Goal: Task Accomplishment & Management: Manage account settings

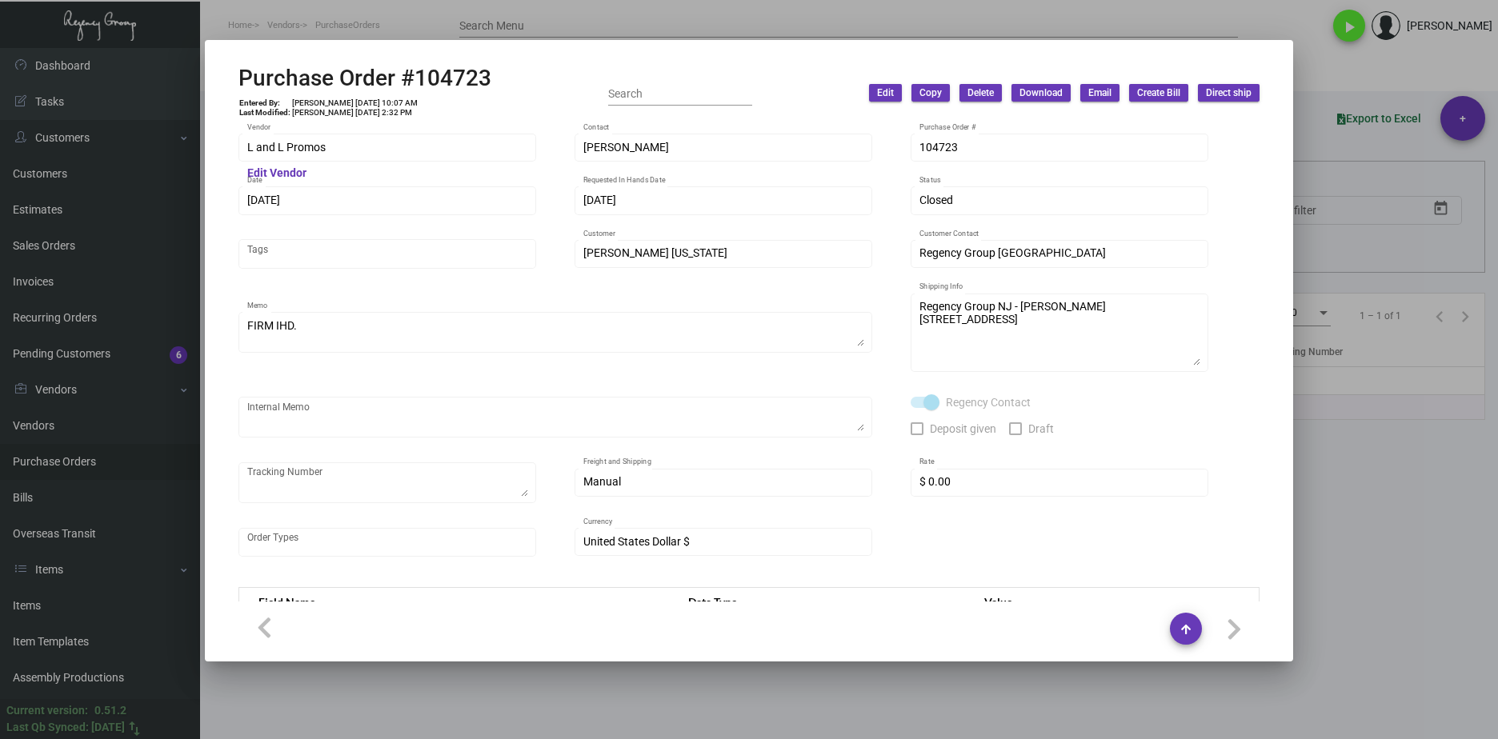
click at [1321, 540] on div at bounding box center [749, 369] width 1498 height 739
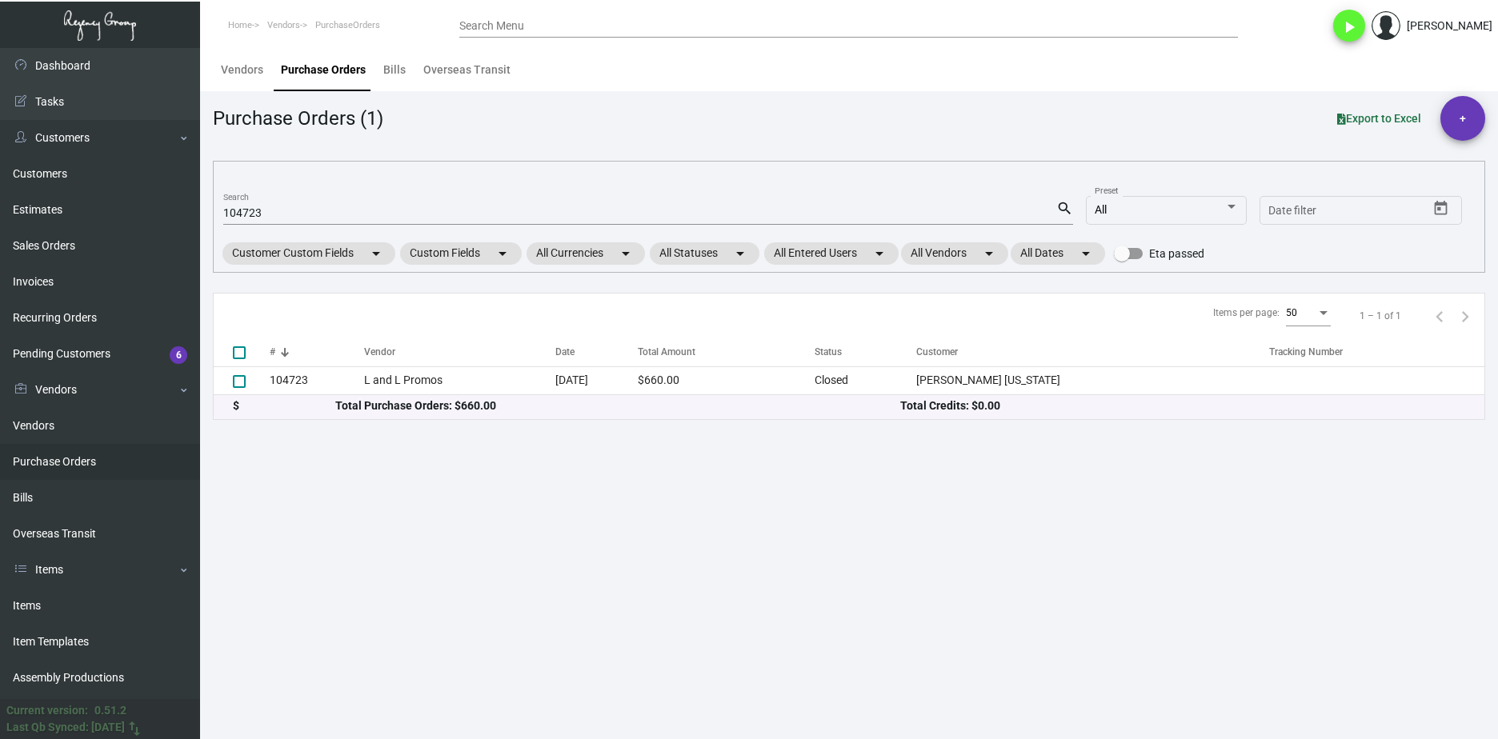
click at [298, 214] on input "104723" at bounding box center [639, 213] width 833 height 13
paste input "6654"
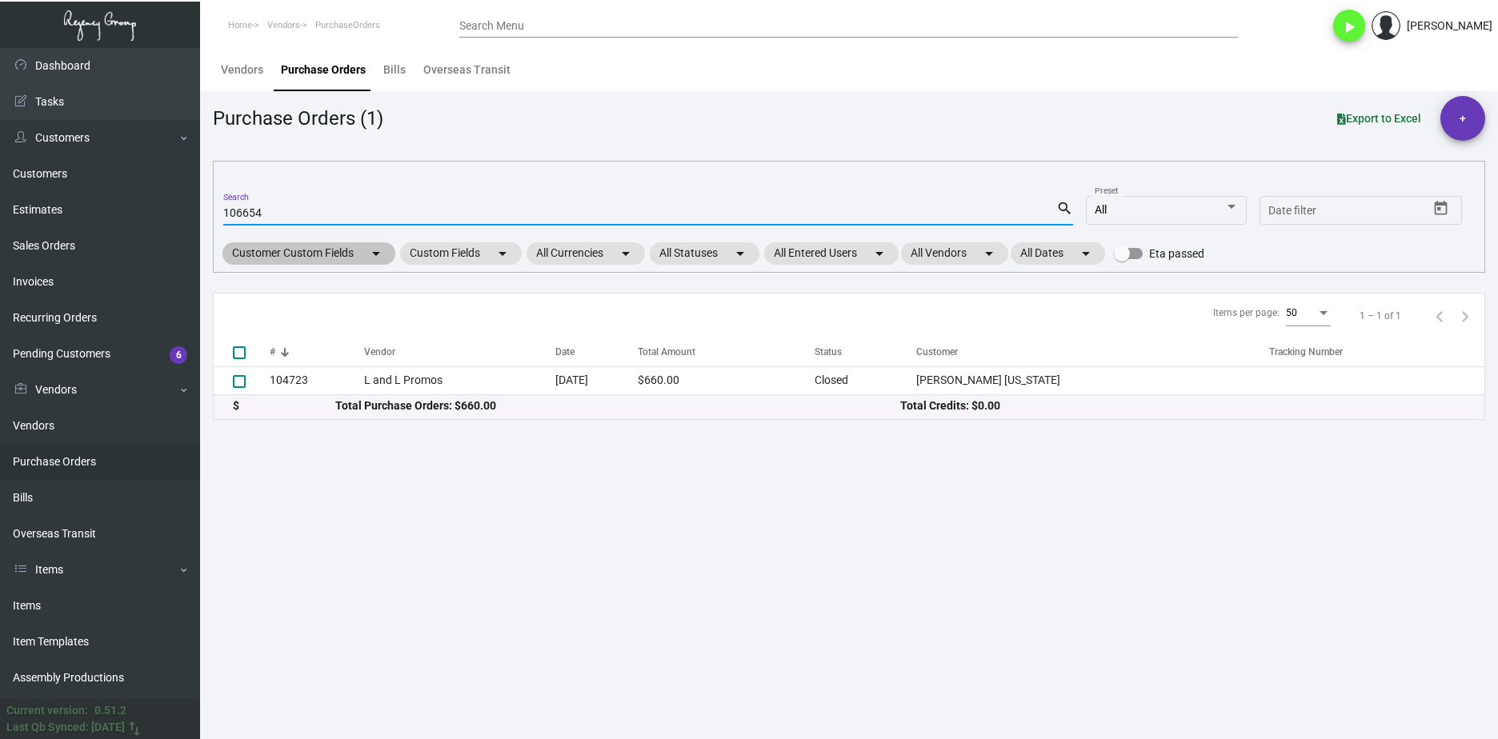
type input "106654"
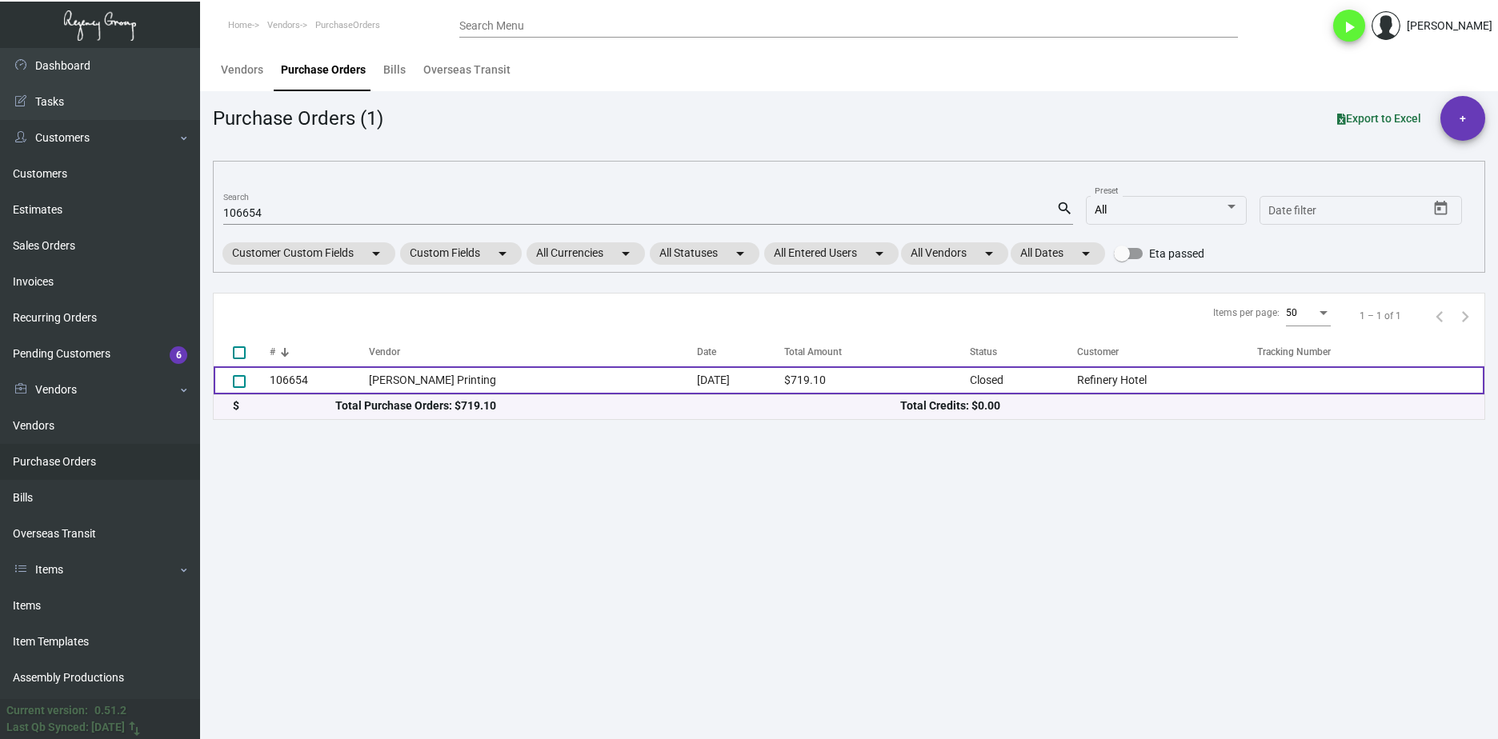
click at [359, 369] on td "106654" at bounding box center [319, 380] width 99 height 28
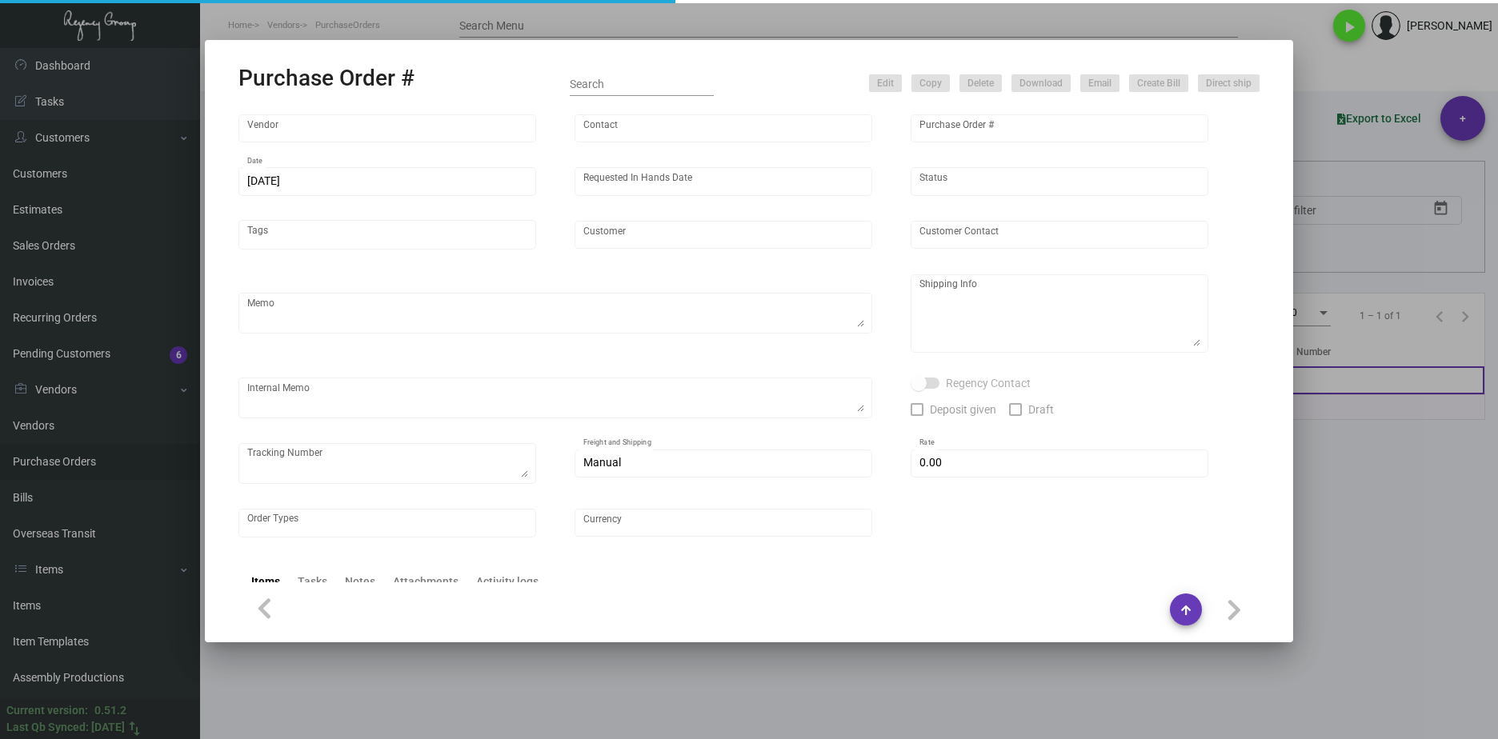
type input "[PERSON_NAME] Printing"
type input "[PERSON_NAME]"
type input "106654"
type input "[DATE]"
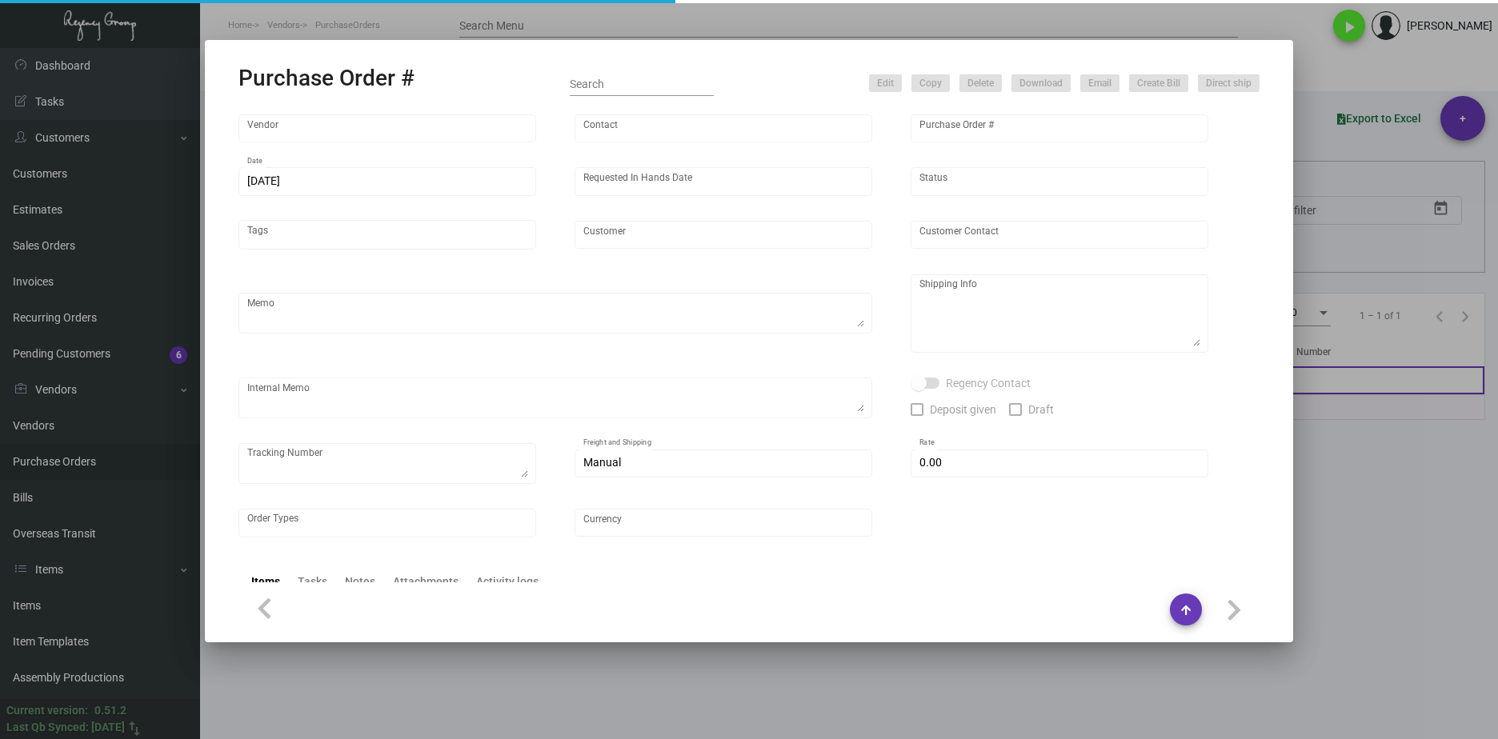
type input "Refinery Hotel"
type input "[PERSON_NAME]"
type textarea "Please reach out to SH for UPS labels. ***Clients needs by the 8th***"
type textarea "Refinery Hotel - [PERSON_NAME] [STREET_ADDRESS][US_STATE]"
type input "$ 0.00"
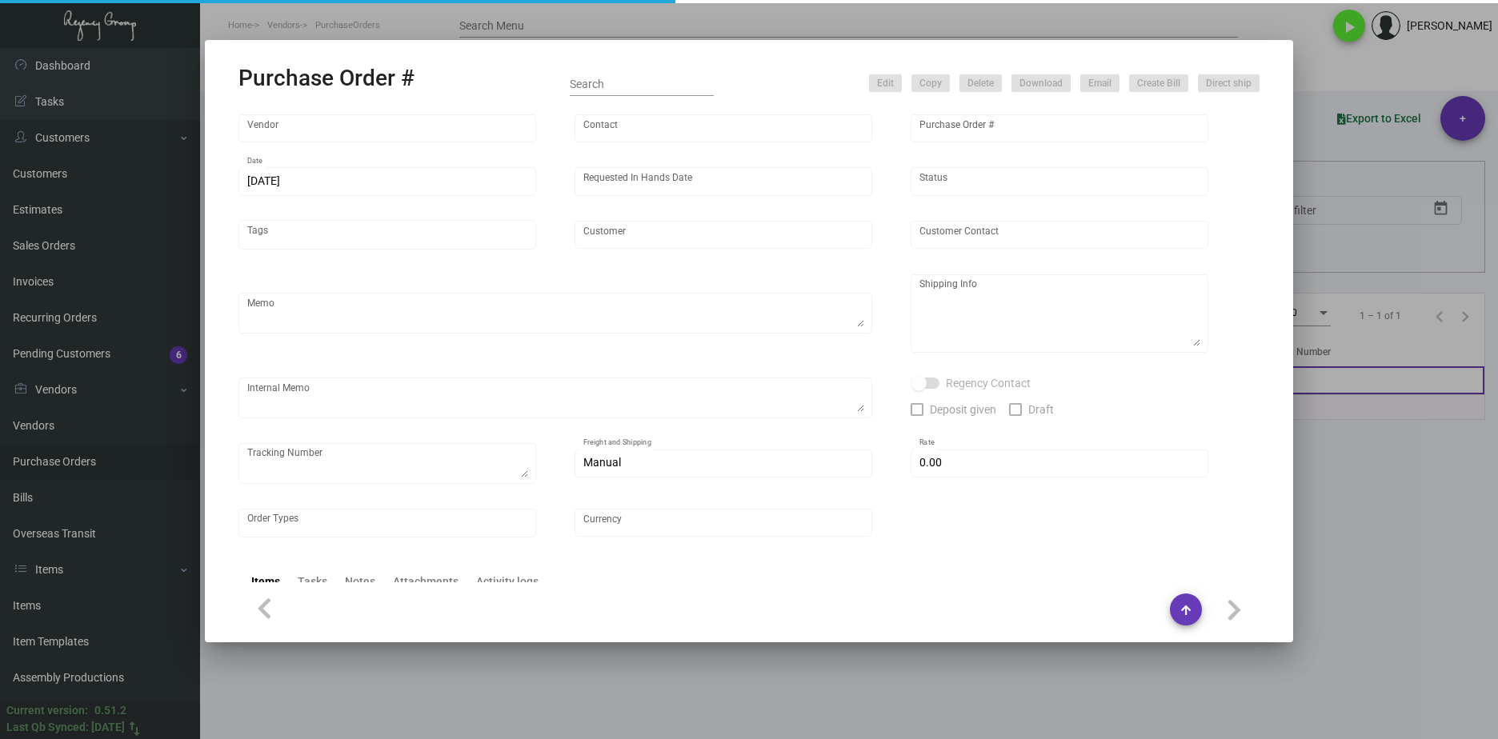
type input "United States Dollar $"
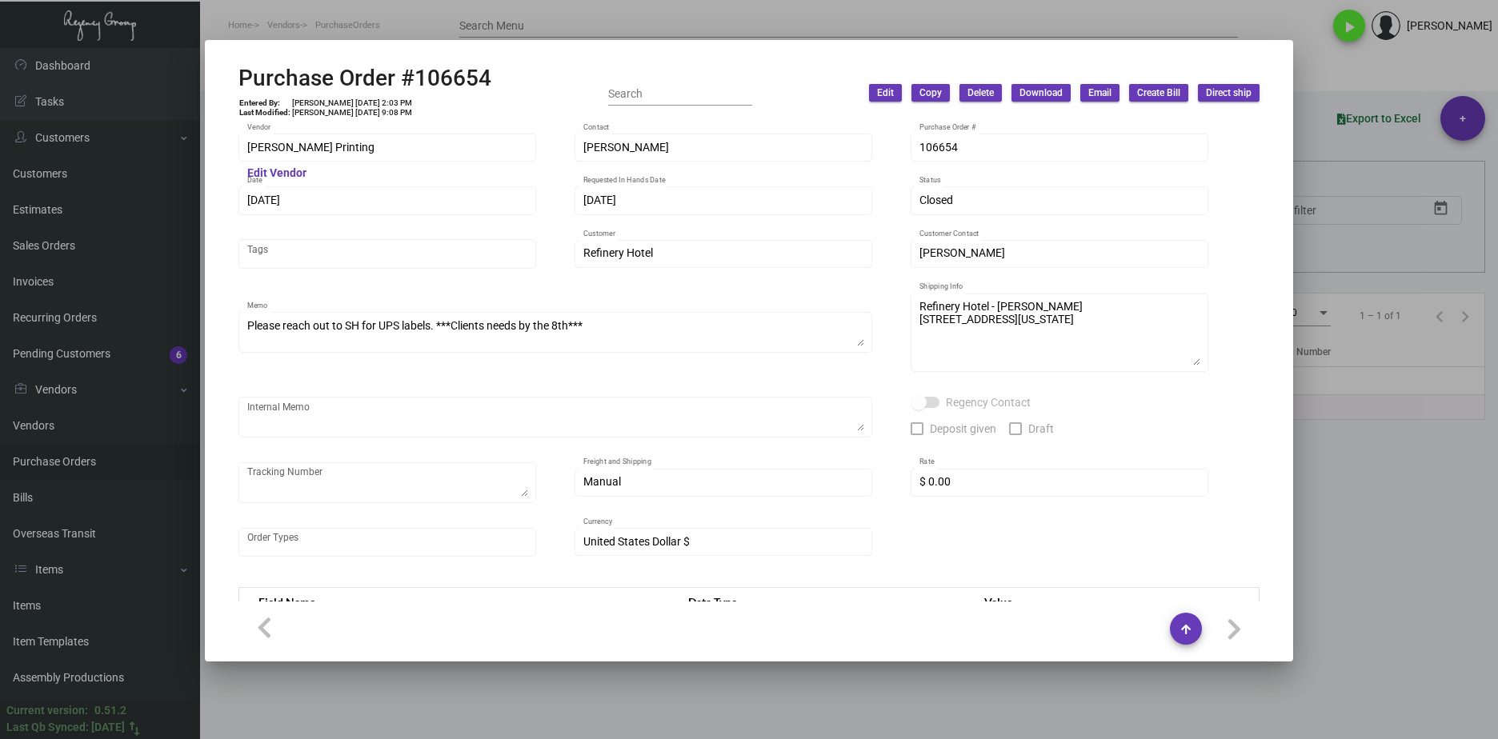
click at [553, 19] on div at bounding box center [749, 369] width 1498 height 739
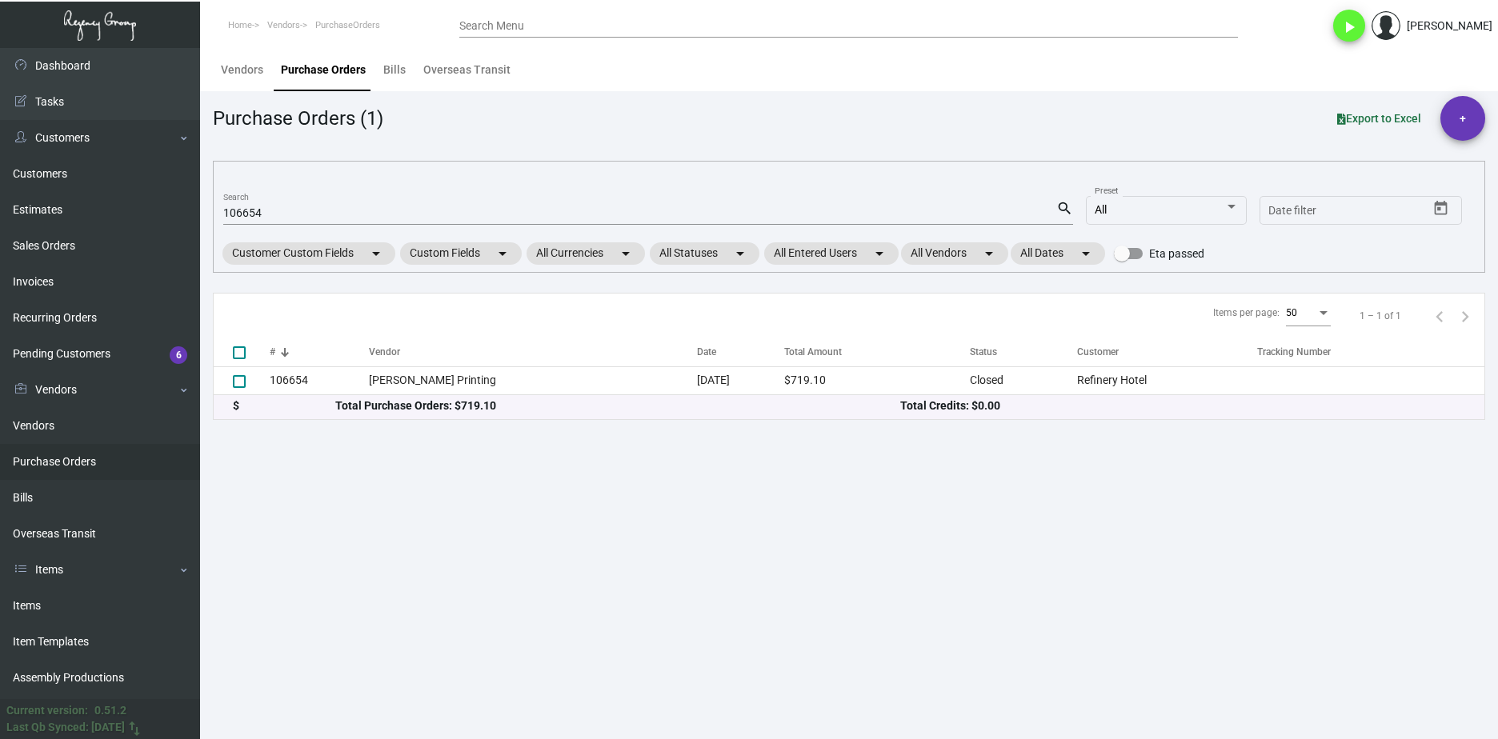
click at [245, 207] on input "106654" at bounding box center [639, 213] width 833 height 13
paste input "3247"
type input "103247"
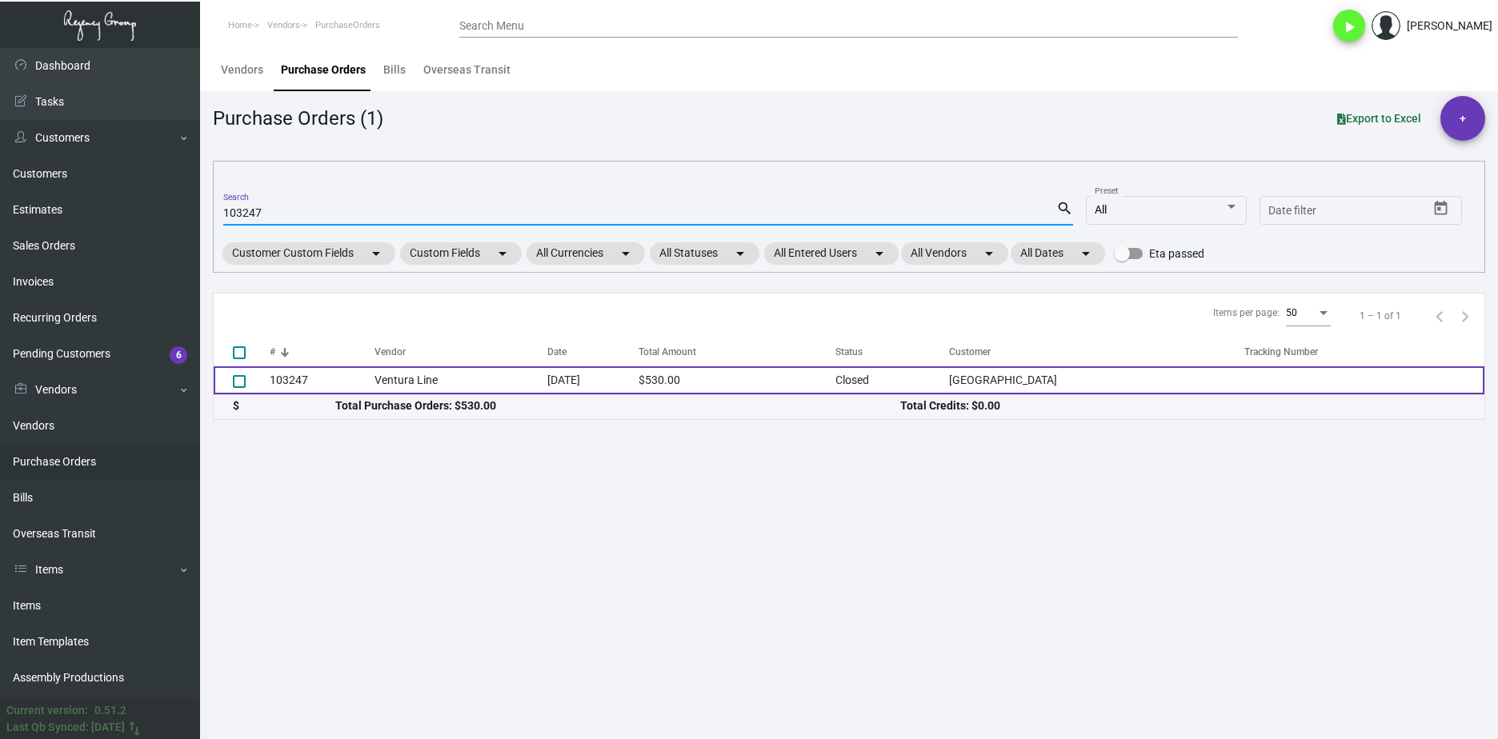
click at [293, 383] on td "103247" at bounding box center [322, 380] width 105 height 28
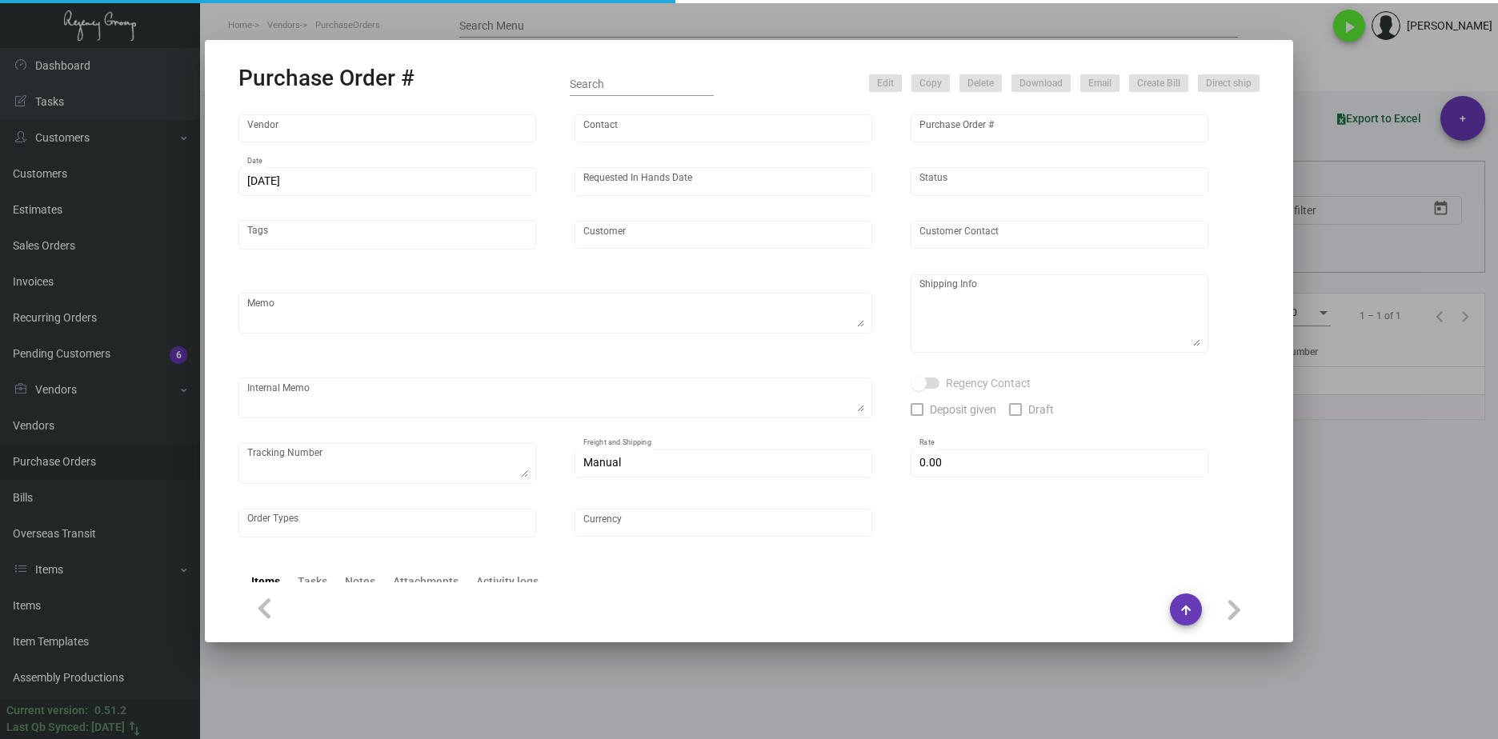
type input "Ventura Line"
type input "MISSING INFO MISSING INFO"
type input "103247"
type input "[DATE]"
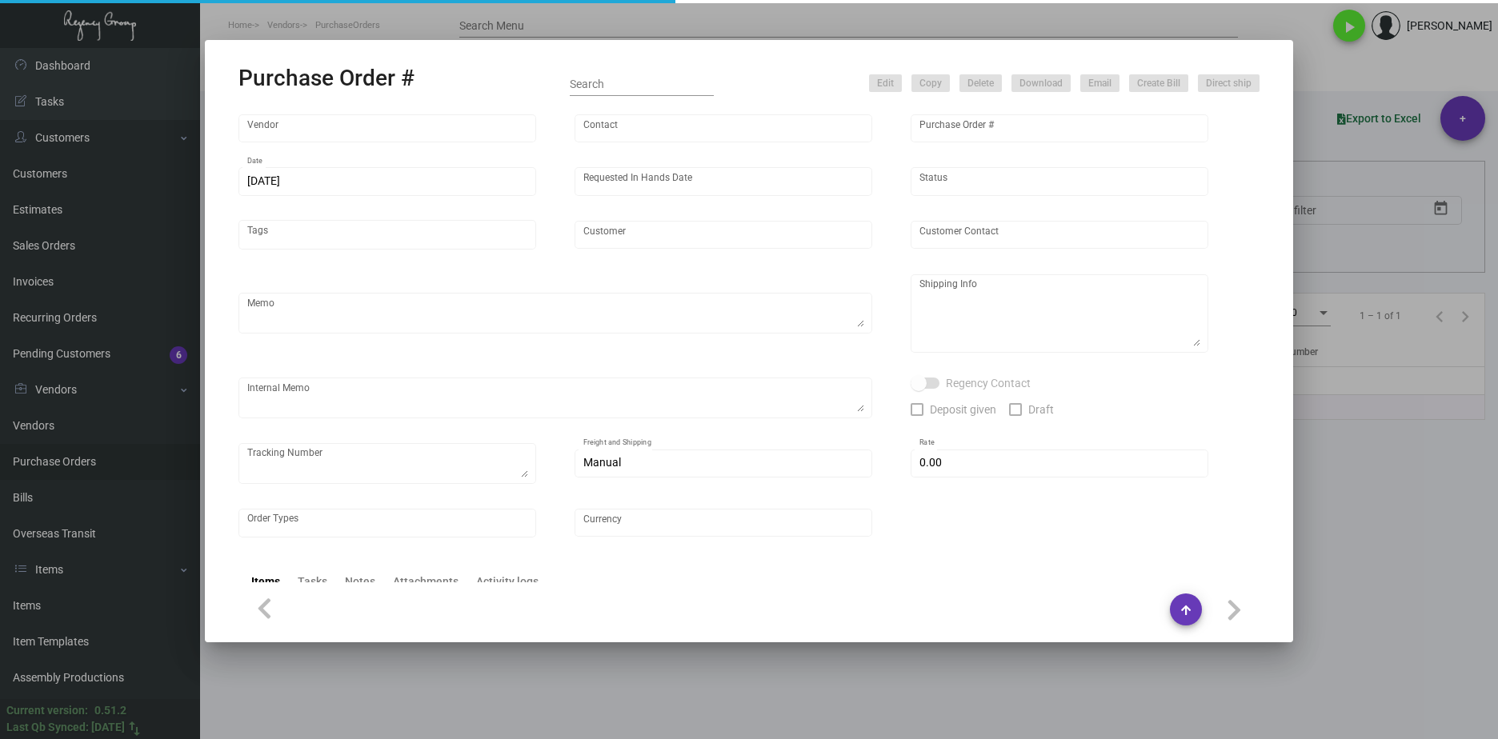
type input "[GEOGRAPHIC_DATA]"
type input "[PERSON_NAME] / Front Desk"
type textarea "Last PO#97528 - MAGNET BACKING THIS RUN / BLIND SHIPPING."
type textarea "USC Hotel - [PERSON_NAME] / Front Desk [STREET_ADDRESS][PERSON_NAME]"
type textarea "1/24 - "Firm ship date is 3/8 at the latest. The materials are going to get cau…"
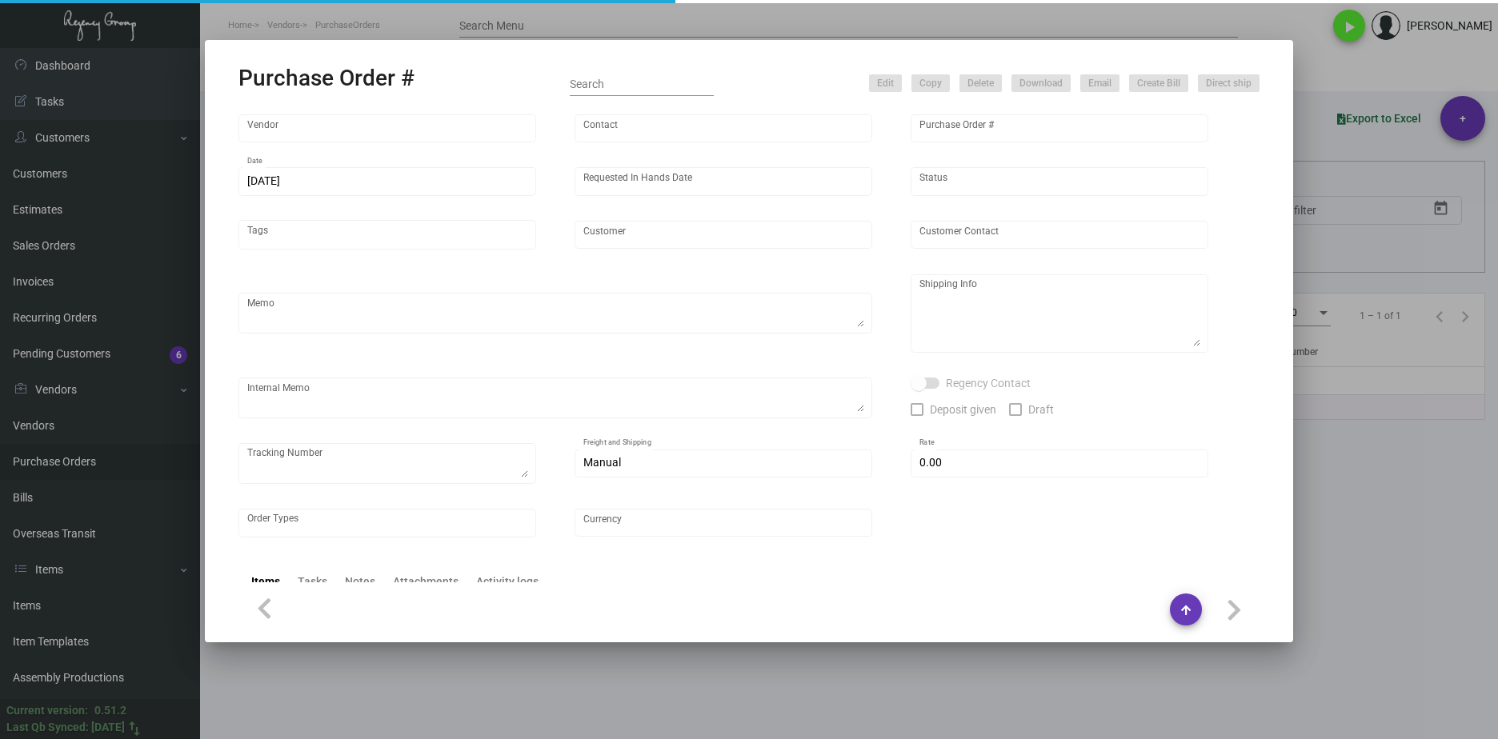
type input "$ 0.00"
type input "United States Dollar $"
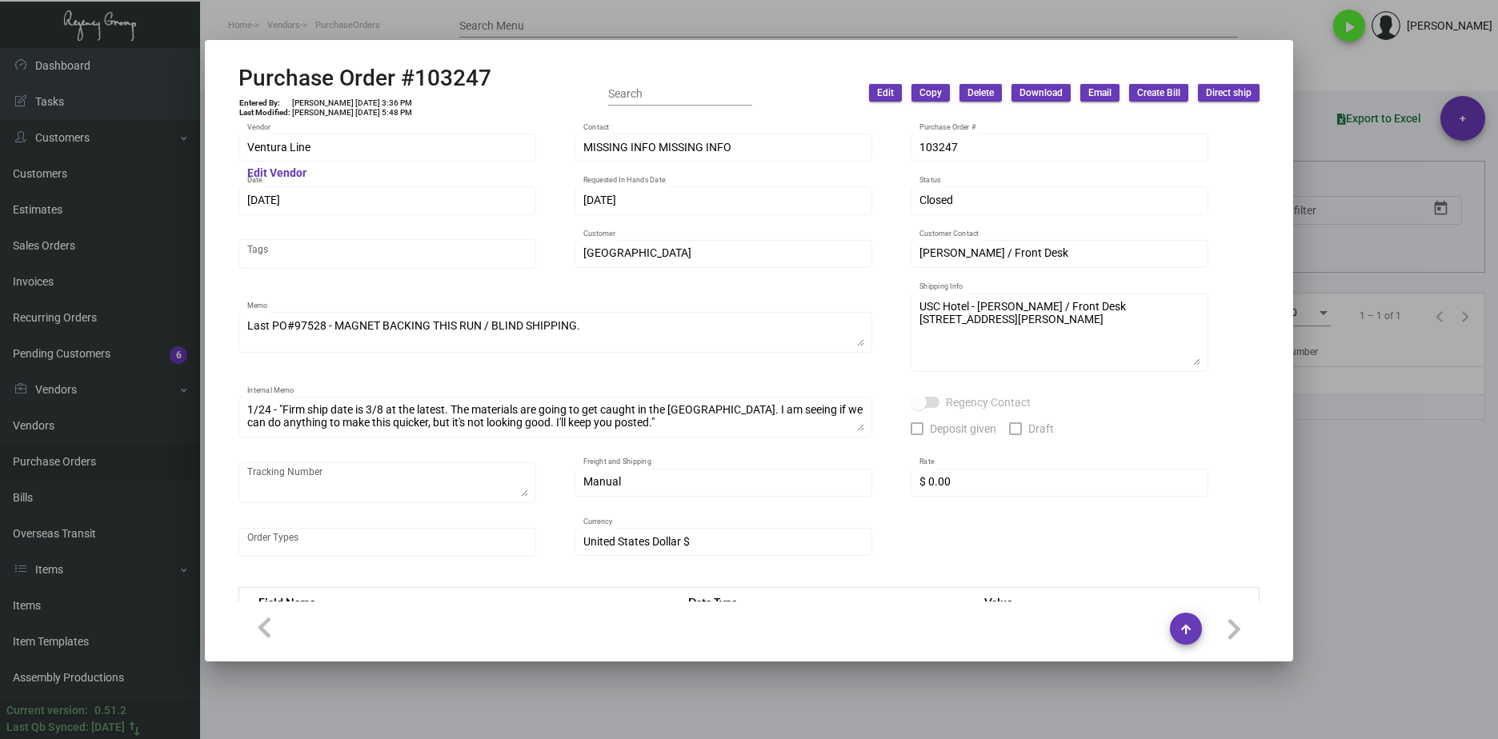
click at [804, 700] on div at bounding box center [749, 369] width 1498 height 739
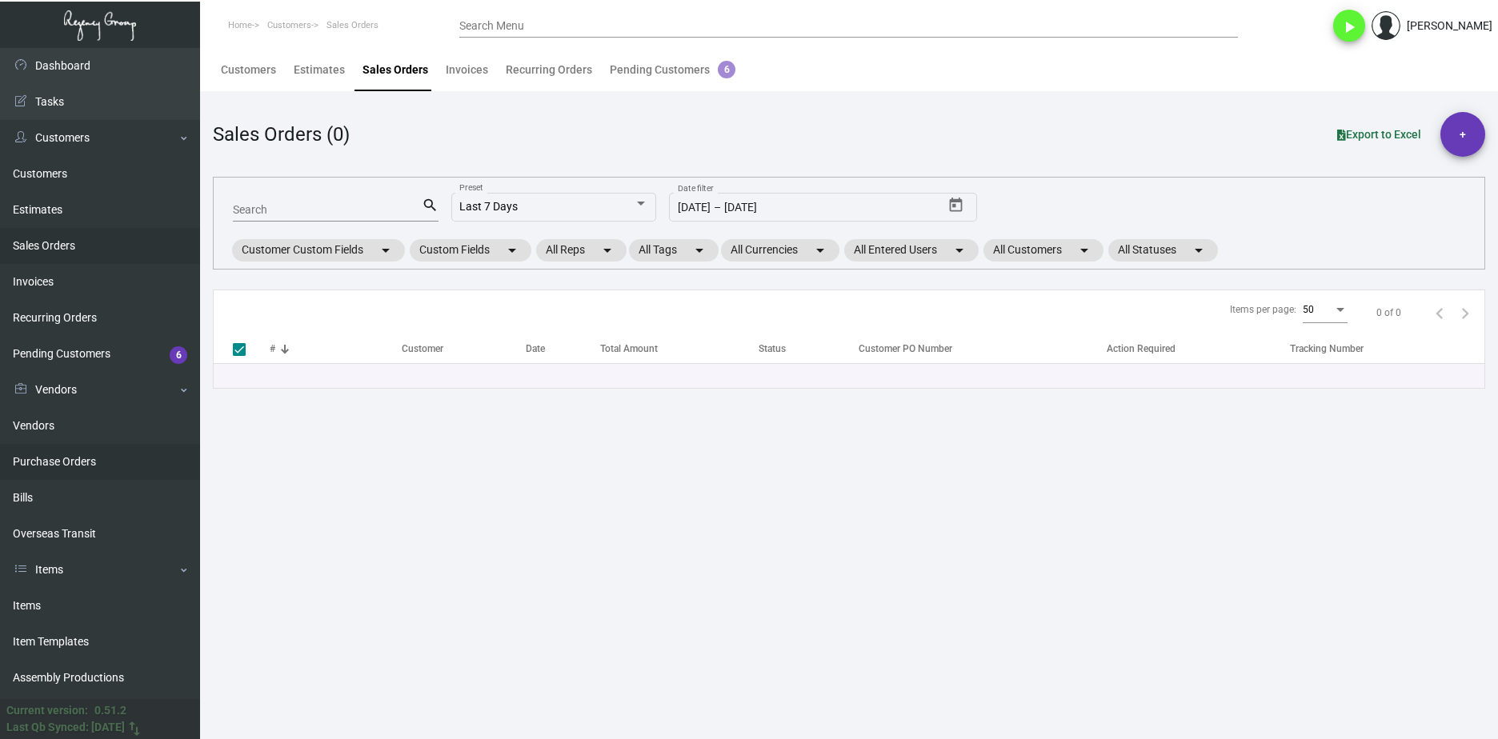
click at [92, 454] on link "Purchase Orders" at bounding box center [100, 462] width 200 height 36
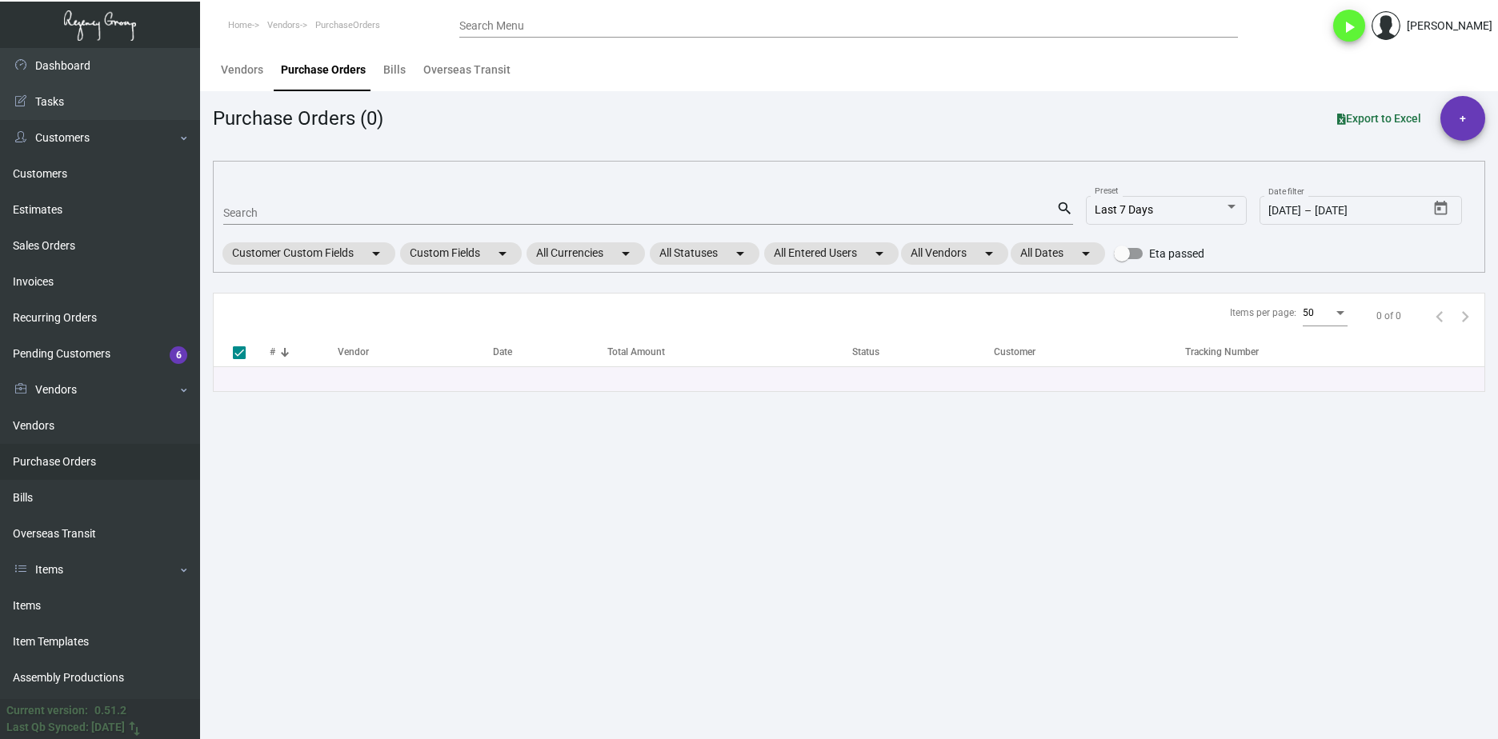
click at [270, 216] on input "Search" at bounding box center [639, 213] width 833 height 13
paste input "103175"
type input "103175"
checkbox input "false"
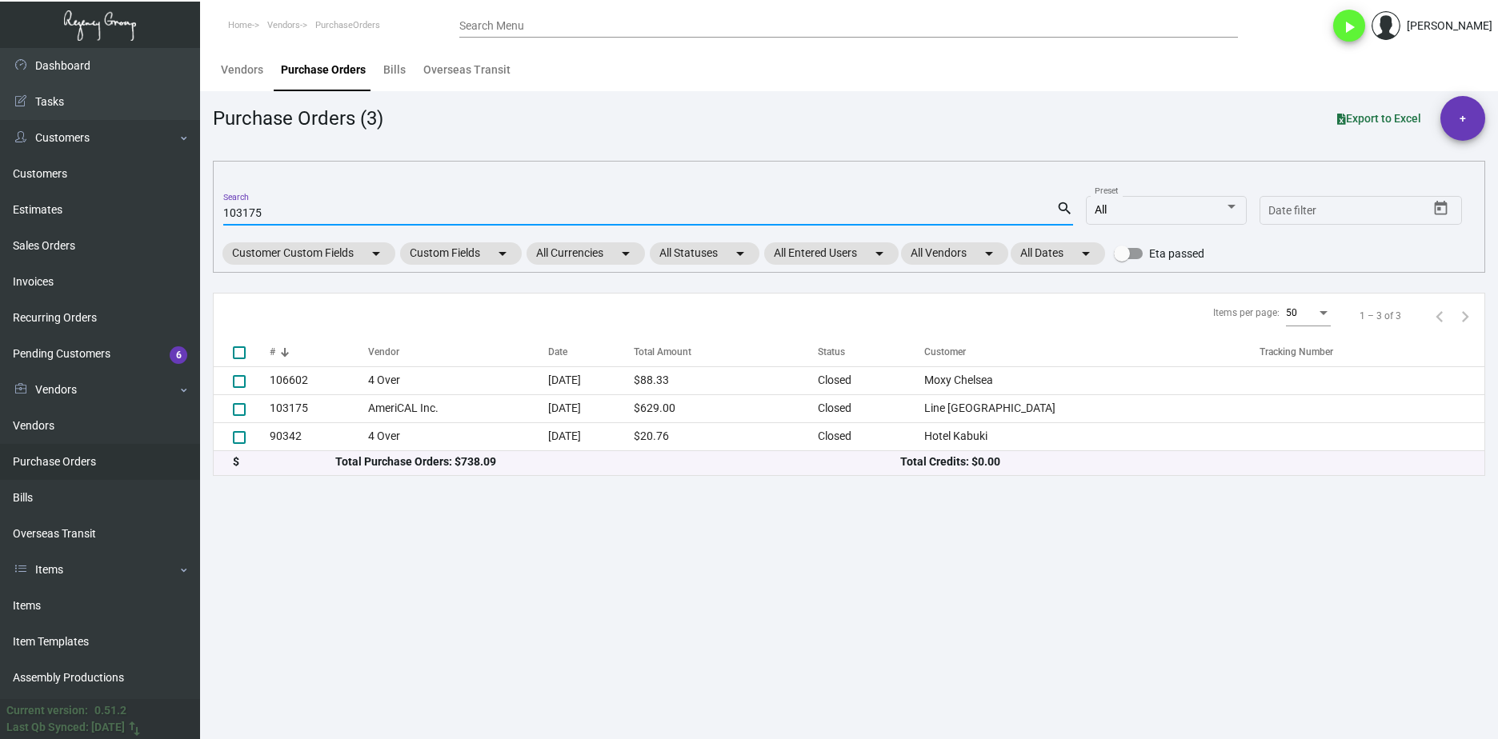
type input "103175"
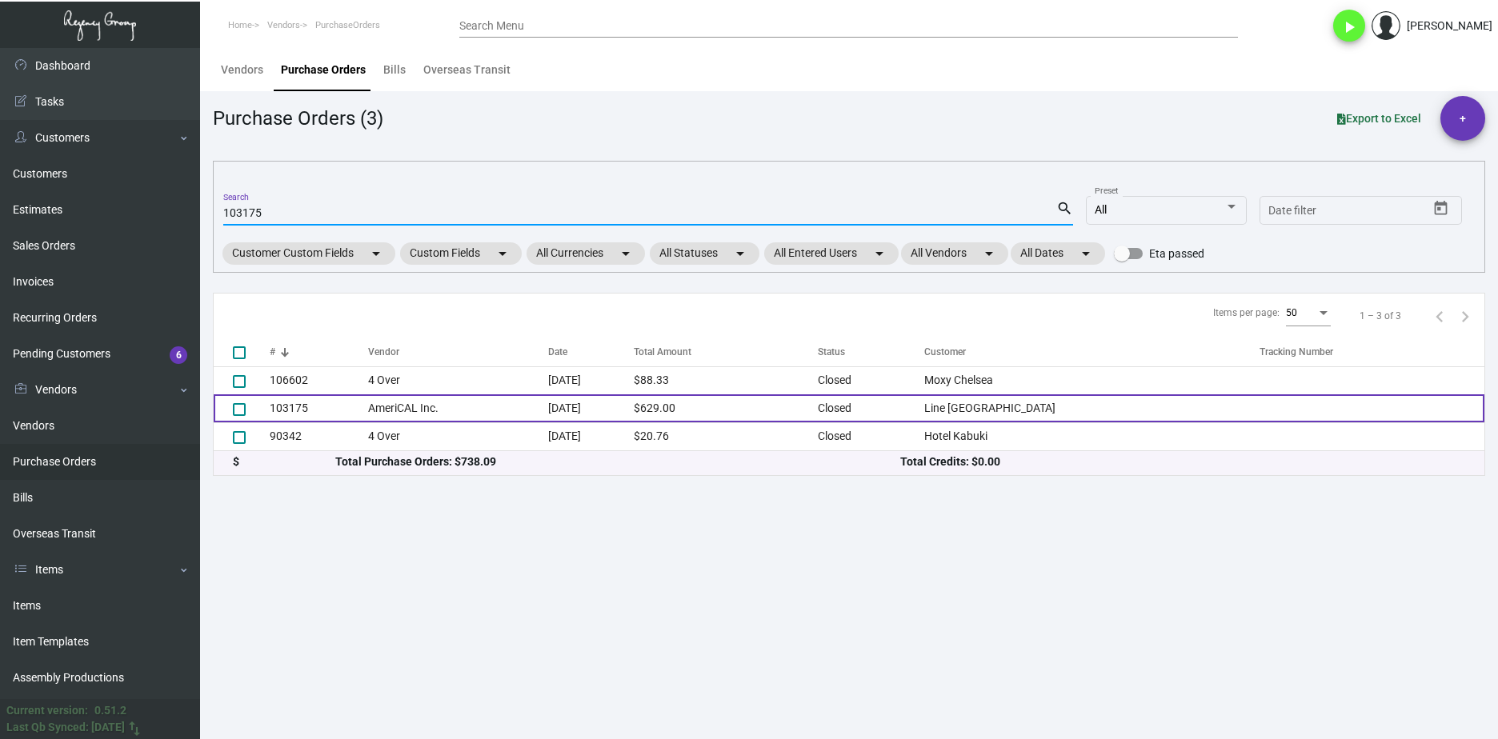
click at [369, 408] on td "AmeriCAL Inc." at bounding box center [458, 408] width 180 height 28
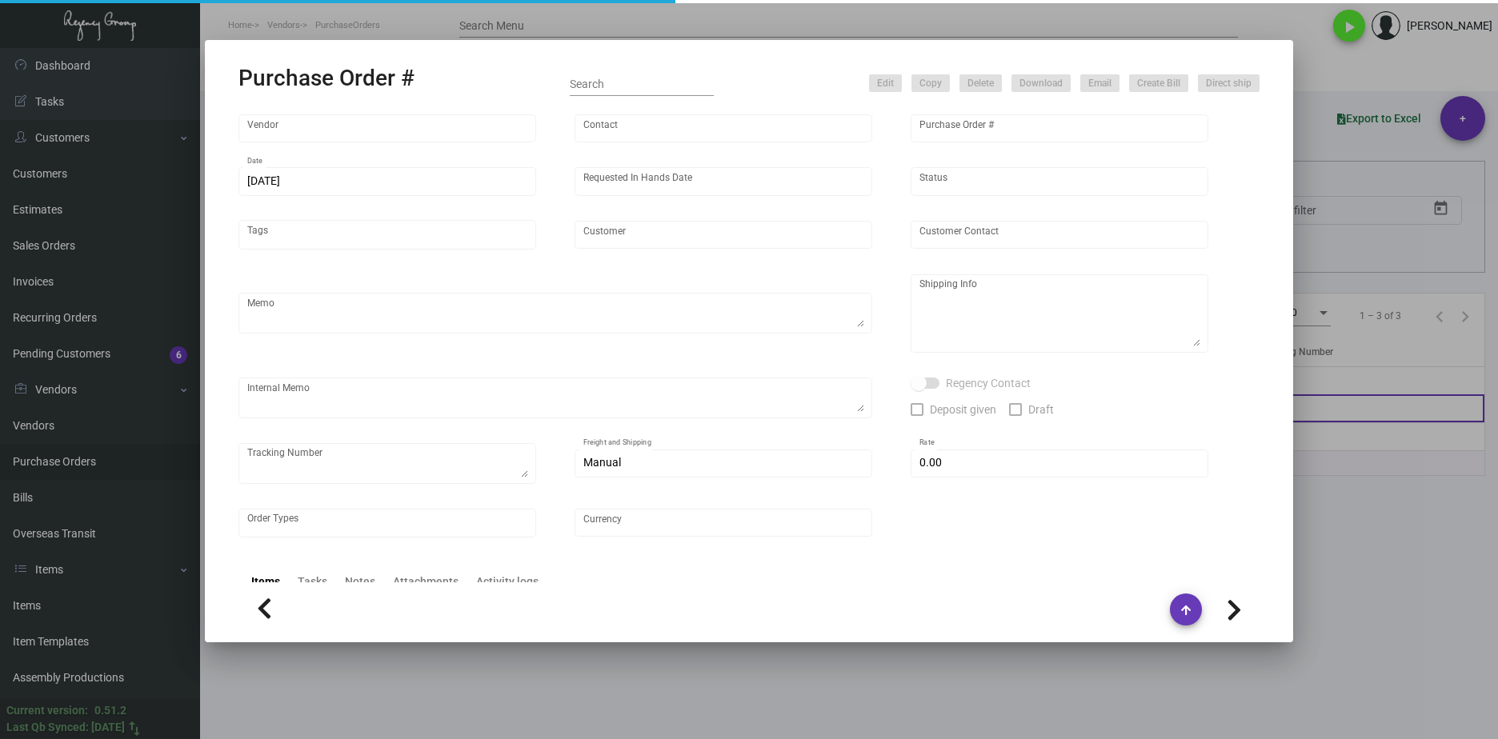
type input "AmeriCAL Inc."
type input "Send Orders"
type input "103175"
type input "1/12/2024"
type input "1/26/2024"
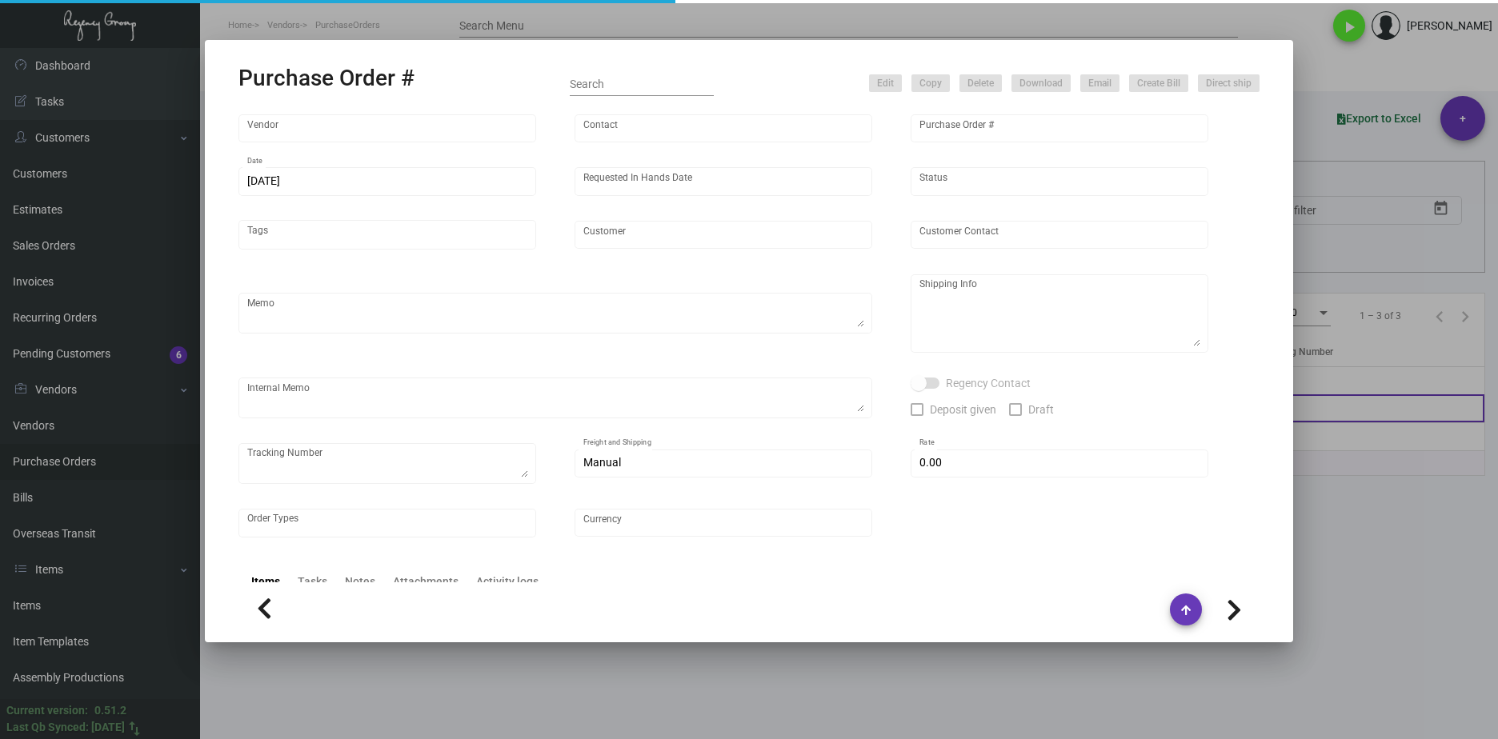
type input "Line Hotel Austin"
type textarea "PLEASE SEND PDF PROOFS TO OUR ART TEAM ; ART@THEREGENCYGROUP.NET WITH ME IN CC!…"
type textarea "Regency Group NJ - [PERSON_NAME] [STREET_ADDRESS]"
type textarea "1.16 - Order confirmation received, Vendors order # is 1092555. 01/22/24 Shippe…"
checkbox input "true"
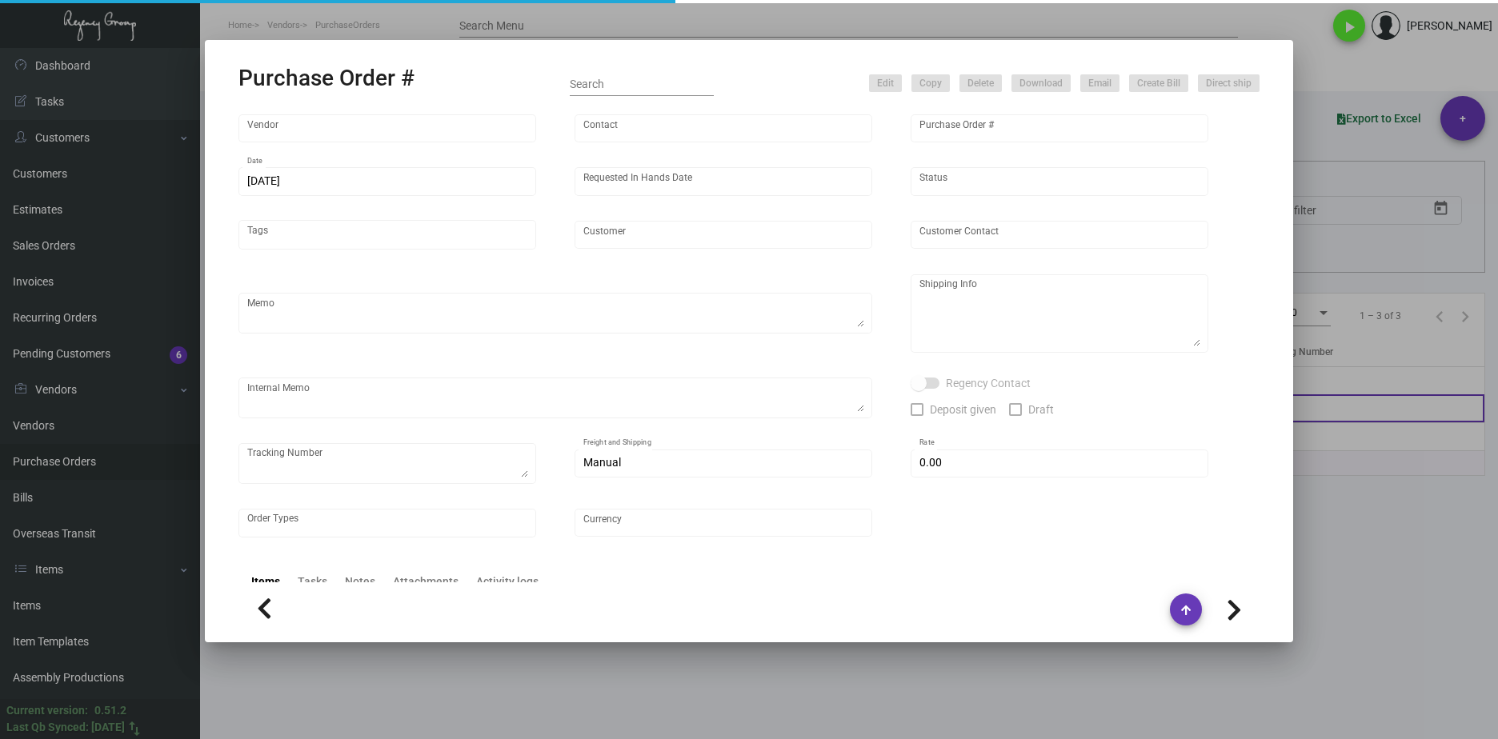
type input "$ 0.00"
type input "United States Dollar $"
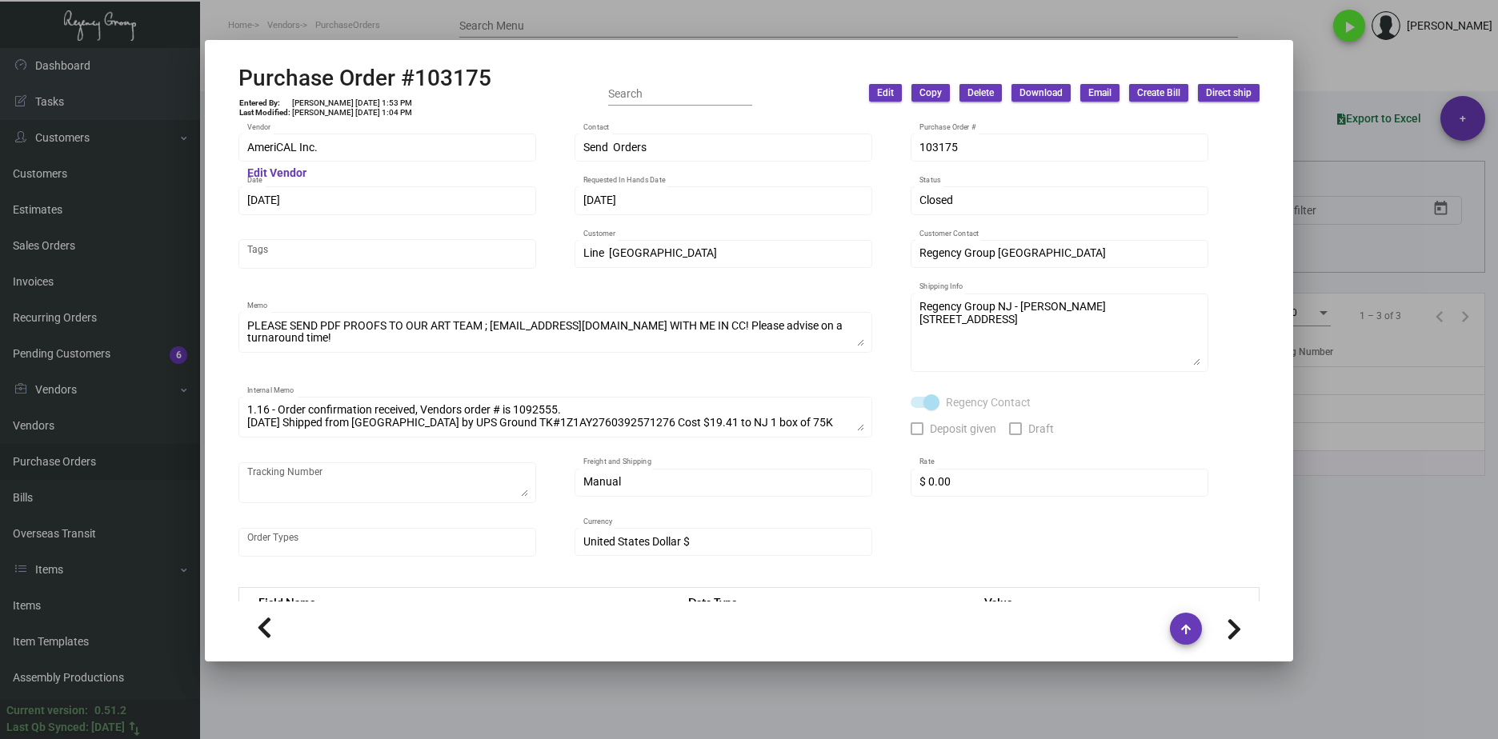
click at [1326, 622] on div at bounding box center [749, 369] width 1498 height 739
